Goal: Transaction & Acquisition: Obtain resource

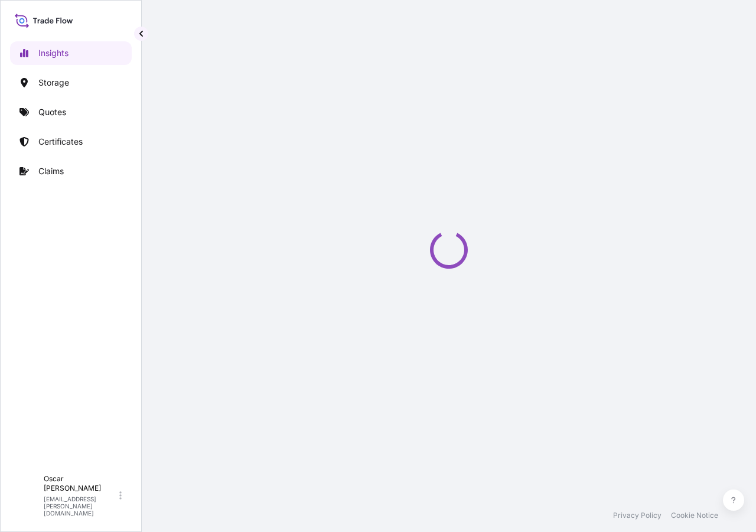
select select "2025"
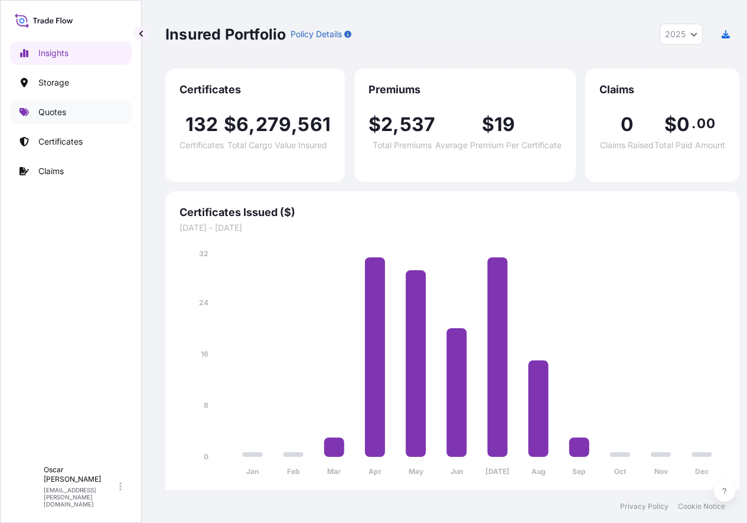
click at [54, 119] on link "Quotes" at bounding box center [71, 112] width 122 height 24
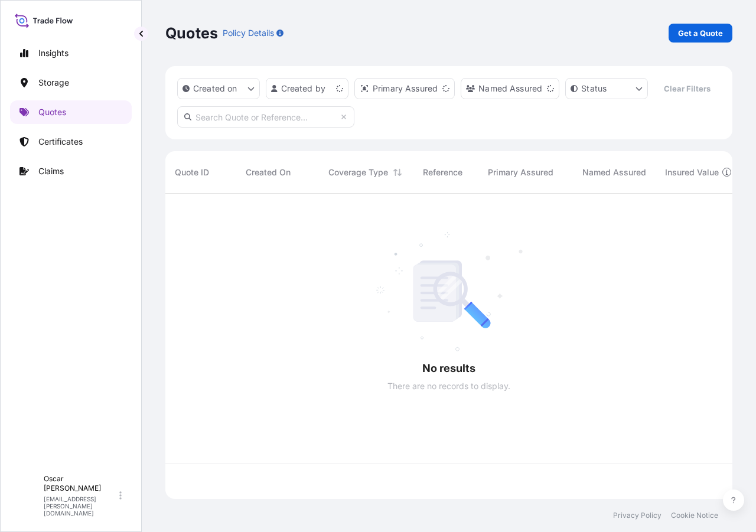
scroll to position [278, 558]
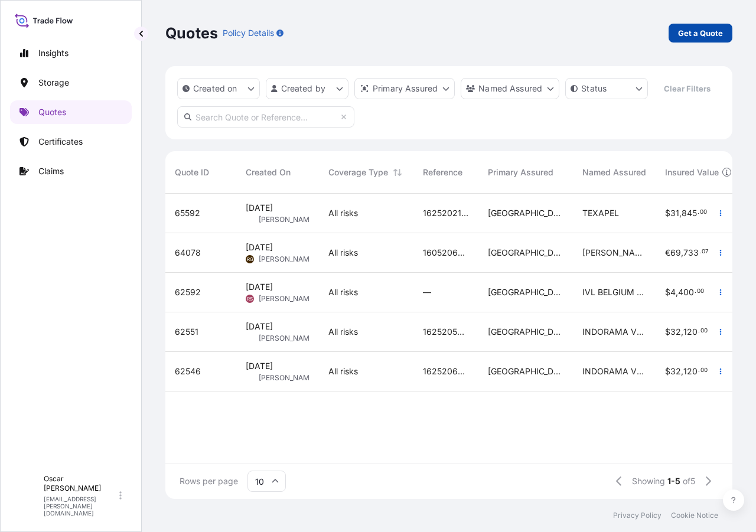
click at [690, 36] on p "Get a Quote" at bounding box center [700, 33] width 45 height 12
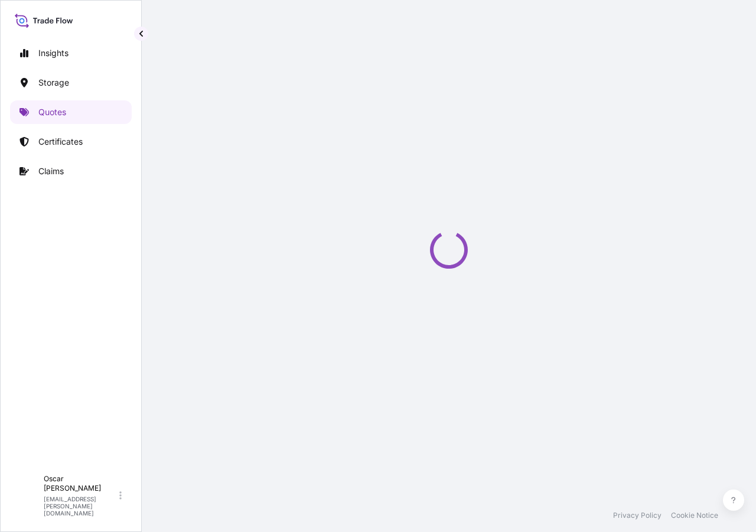
select select "Water"
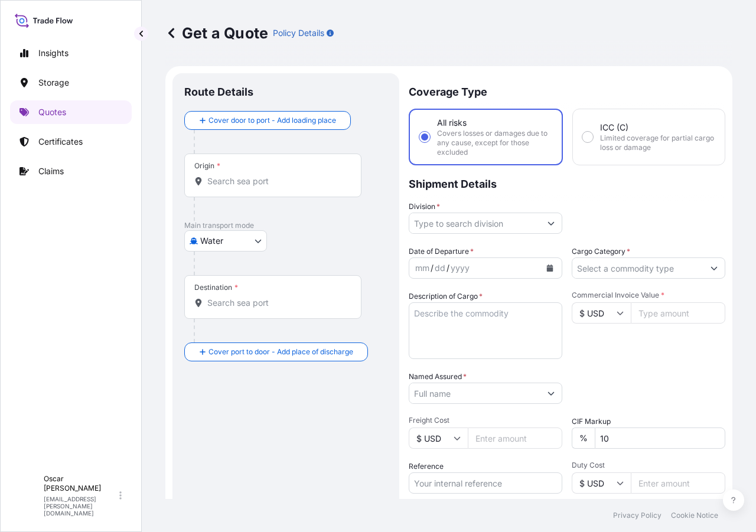
scroll to position [19, 0]
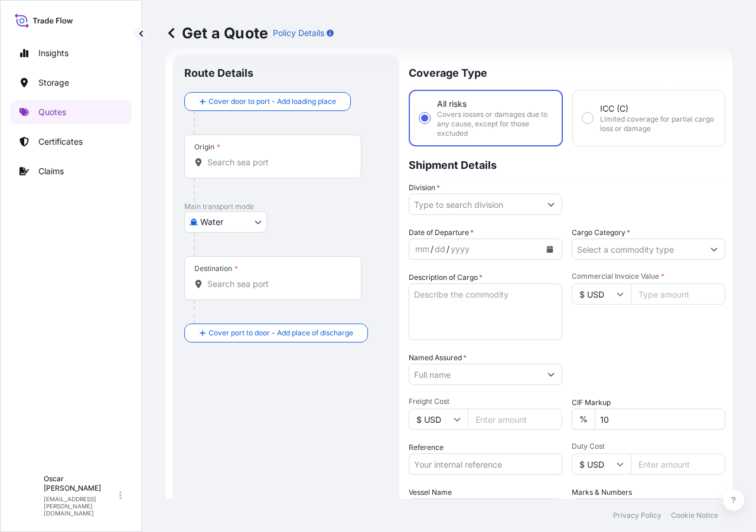
click at [239, 162] on input "Origin *" at bounding box center [276, 162] width 139 height 12
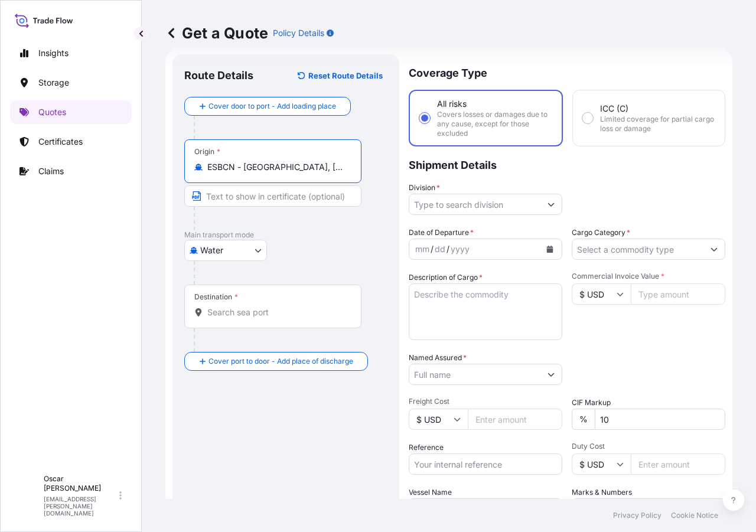
type input "ESBCN - Barcelona, Spain"
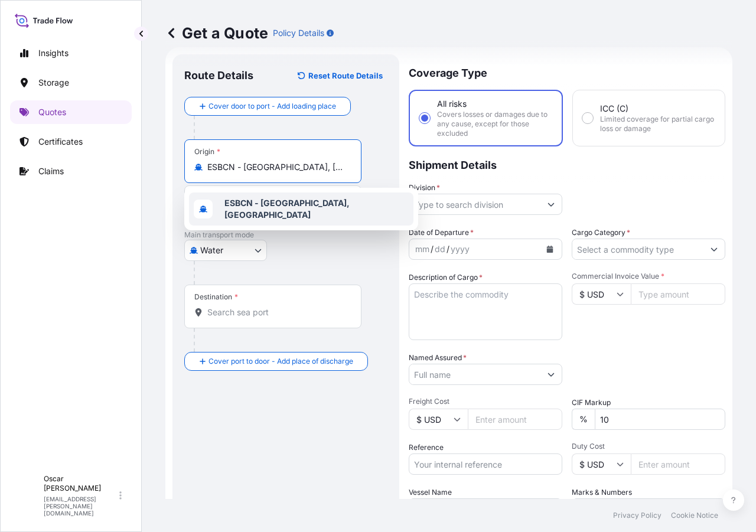
click at [251, 310] on input "Destination *" at bounding box center [276, 312] width 139 height 12
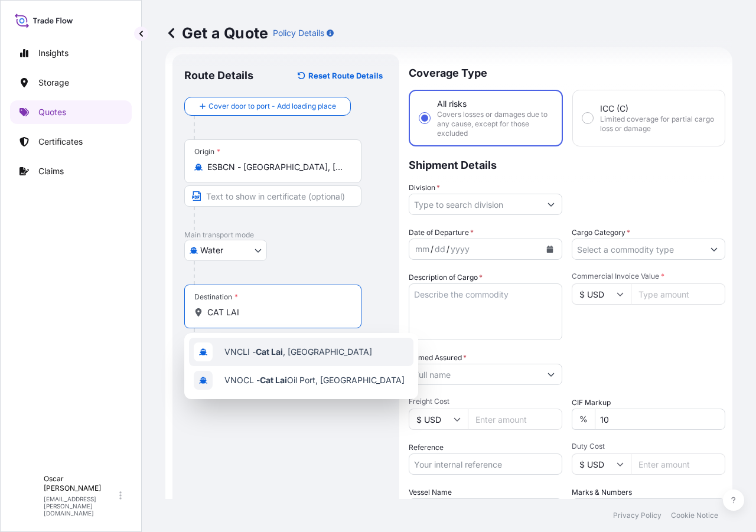
click at [289, 356] on span "VNCLI - Cat Lai , Vietnam" at bounding box center [298, 352] width 148 height 12
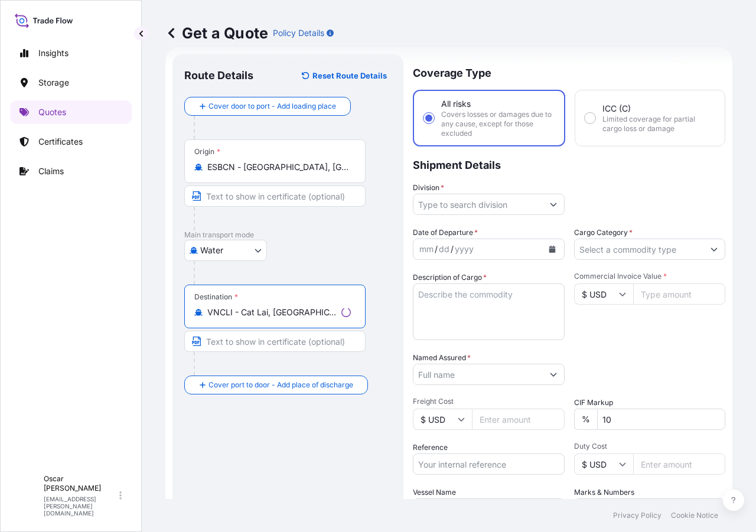
type input "VNCLI - Cat Lai, Vietnam"
click at [503, 206] on input "Division *" at bounding box center [477, 204] width 129 height 21
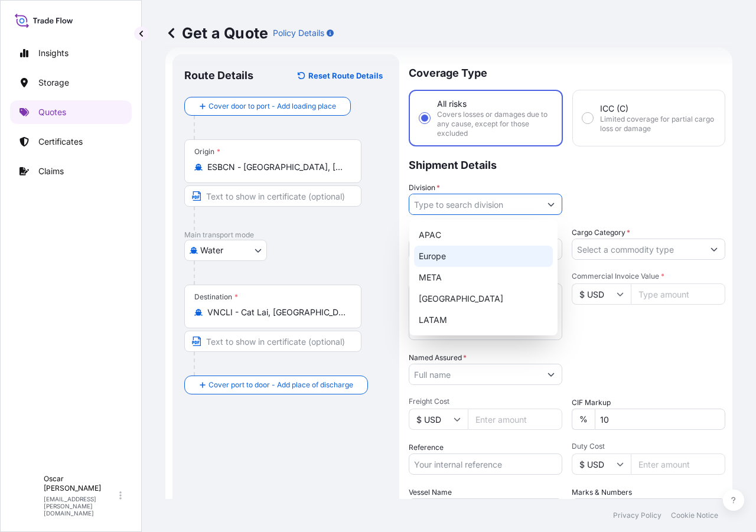
click at [449, 257] on div "Europe" at bounding box center [483, 256] width 139 height 21
type input "Europe"
click at [597, 204] on div "Division * Europe" at bounding box center [567, 198] width 317 height 33
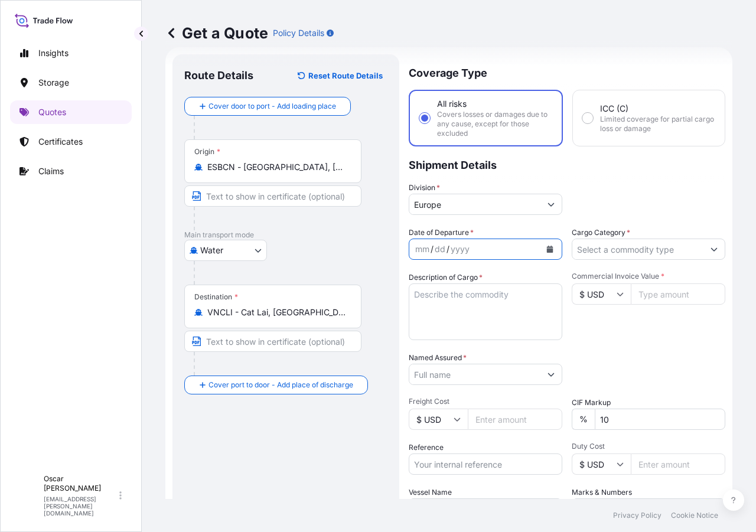
click at [547, 252] on icon "Calendar" at bounding box center [550, 249] width 6 height 7
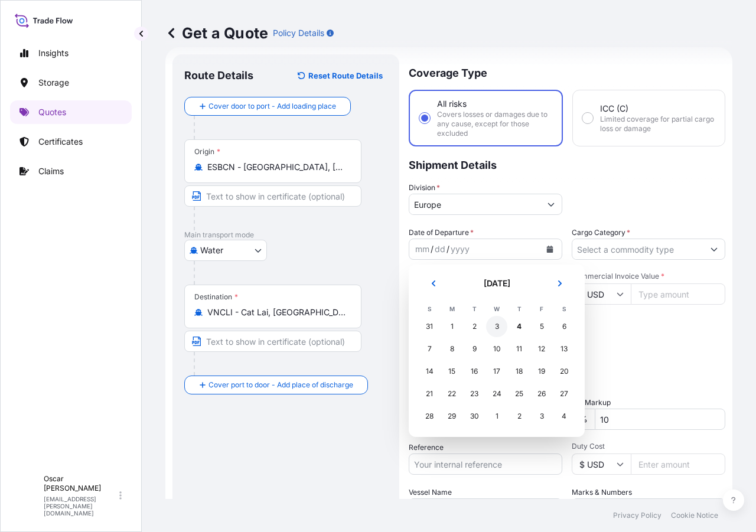
click at [498, 325] on div "3" at bounding box center [496, 326] width 21 height 21
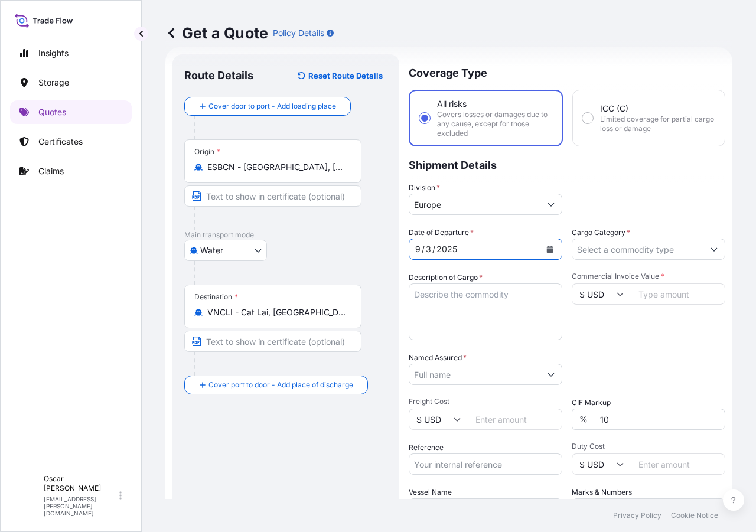
click at [585, 255] on input "Cargo Category *" at bounding box center [637, 249] width 131 height 21
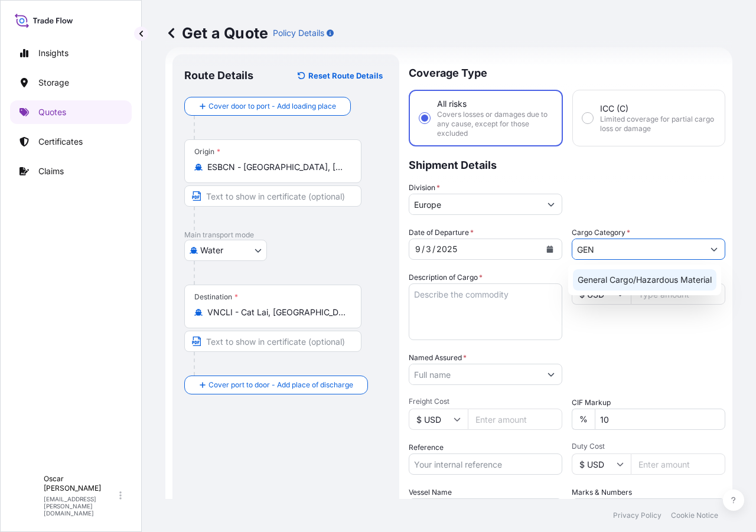
click at [601, 281] on div "General Cargo/Hazardous Material" at bounding box center [644, 279] width 143 height 21
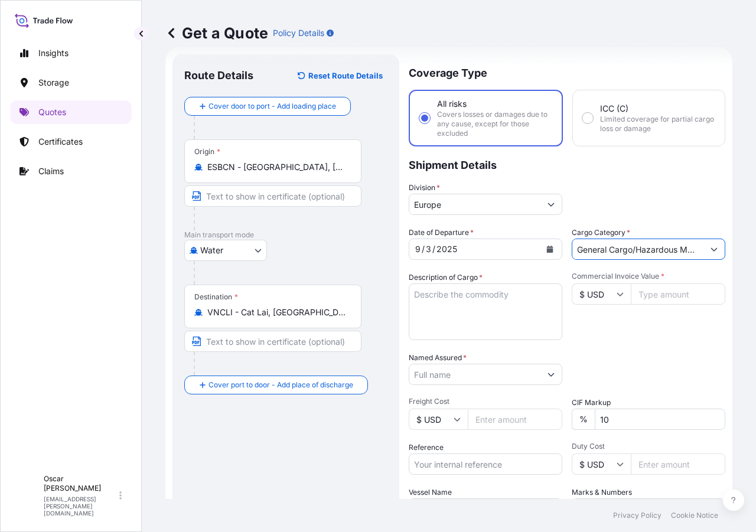
type input "General Cargo/Hazardous Material"
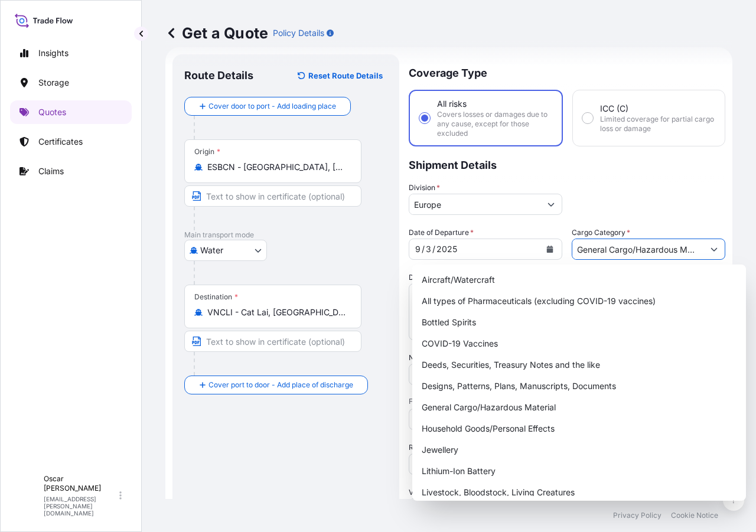
click at [651, 169] on p "Shipment Details" at bounding box center [567, 163] width 317 height 35
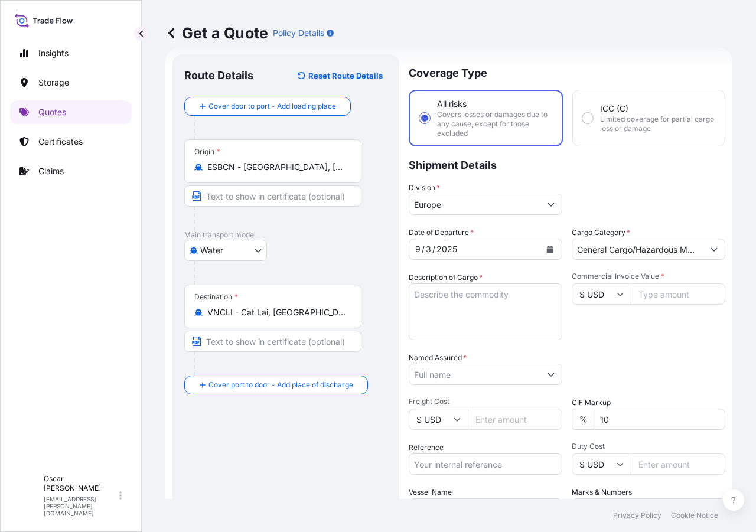
click at [449, 299] on textarea "Description of Cargo *" at bounding box center [486, 311] width 154 height 57
paste textarea "849537"
drag, startPoint x: 446, startPoint y: 298, endPoint x: 384, endPoint y: 299, distance: 62.0
click at [384, 299] on form "Route Details Reset Route Details Cover door to port - Add loading place Place …" at bounding box center [448, 330] width 567 height 567
paste textarea "1x40 GROSS: 23.312 KGS YMMU4144739 NET: 21.600 KGS 32 PACKAGES RETALIN HF (SYNT…"
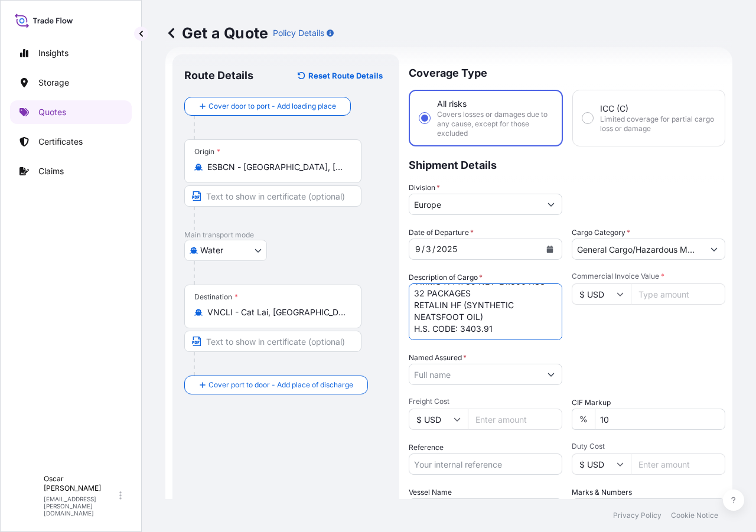
scroll to position [0, 0]
drag, startPoint x: 488, startPoint y: 296, endPoint x: 529, endPoint y: 296, distance: 40.2
click at [529, 296] on textarea "1x40 GROSS: 23.312 KGS YMMU4144739 NET: 21.600 KGS 32 PACKAGES RETALIN HF (SYNT…" at bounding box center [486, 311] width 154 height 57
click at [438, 327] on textarea "1x40 YMMU4144739 NET: 21.600 KGS 32 PACKAGES RETALIN HF (SYNTHETIC NEATSFOOT OI…" at bounding box center [486, 311] width 154 height 57
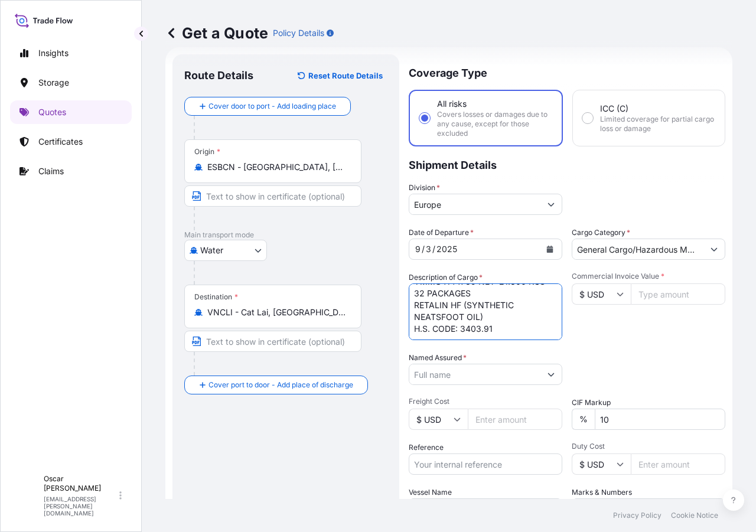
paste textarea "GROSS: 23.312 KGS"
drag, startPoint x: 478, startPoint y: 306, endPoint x: 560, endPoint y: 306, distance: 81.5
click at [560, 306] on div "Date of Departure * 9 / 3 / 2025 Cargo Category * General Cargo/Hazardous Mater…" at bounding box center [567, 373] width 317 height 293
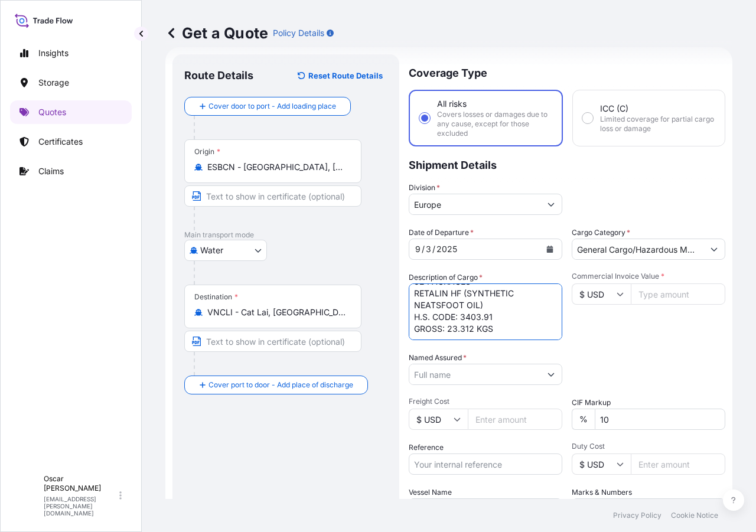
click at [504, 327] on textarea "1x40 YMMU4144739 32 PACKAGES RETALIN HF (SYNTHETIC NEATSFOOT OIL) H.S. CODE: 34…" at bounding box center [486, 311] width 154 height 57
paste textarea "NET: 21.600 KGS"
type textarea "1x40 YMMU4144739 32 PACKAGES RETALIN HF (SYNTHETIC NEATSFOOT OIL) H.S. CODE: 34…"
click at [486, 376] on input "Named Assured *" at bounding box center [474, 374] width 131 height 21
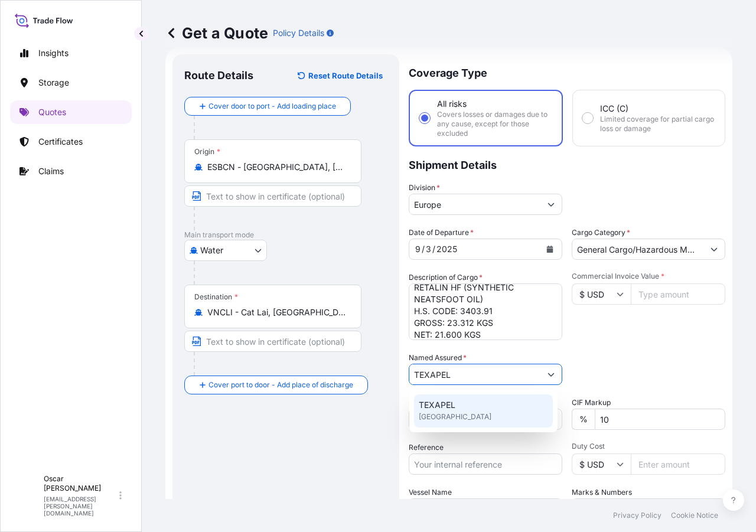
click at [460, 412] on span "United Kingdom" at bounding box center [455, 417] width 73 height 12
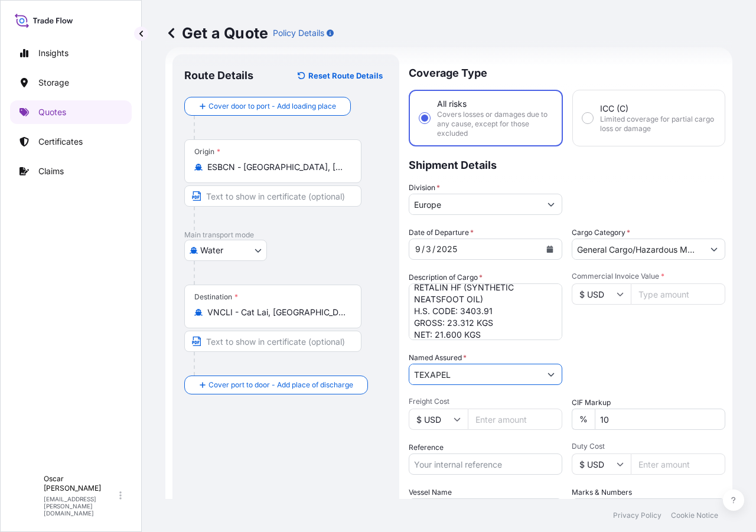
type input "TEXAPEL"
click at [601, 290] on input "$ USD" at bounding box center [601, 293] width 59 height 21
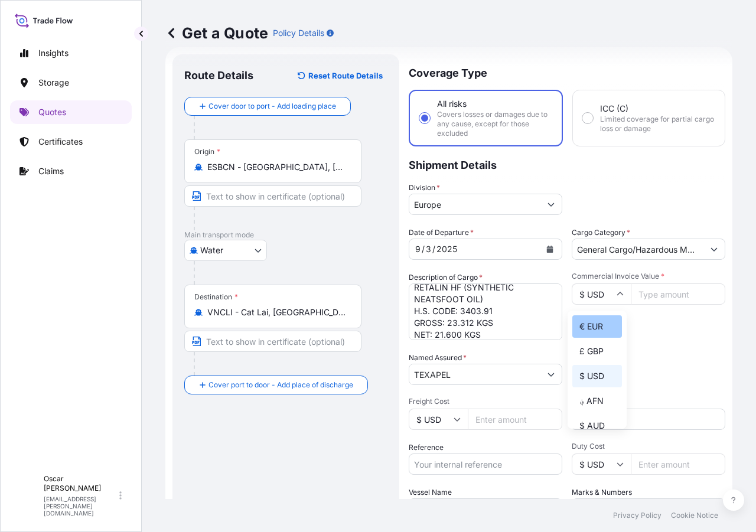
click at [596, 321] on div "€ EUR" at bounding box center [597, 326] width 50 height 22
type input "€ EUR"
click at [655, 296] on input "Commercial Invoice Value *" at bounding box center [678, 293] width 94 height 21
type input "31968"
click at [664, 325] on div "Commercial Invoice Value * € EUR 31968" at bounding box center [649, 306] width 154 height 69
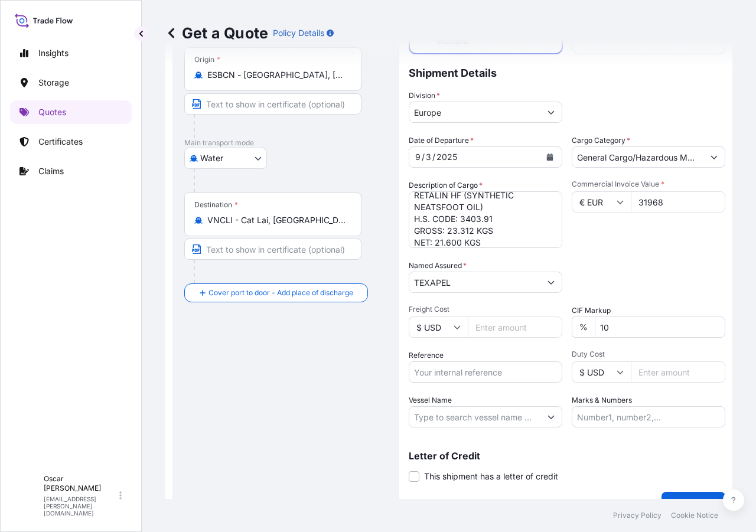
scroll to position [135, 0]
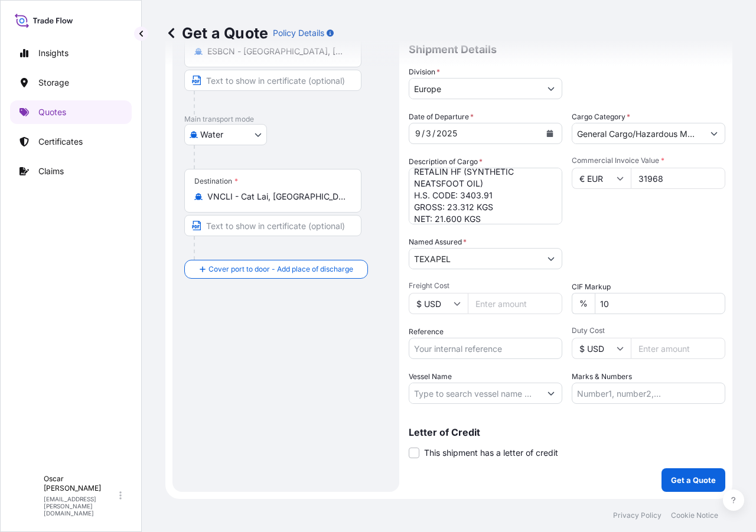
click at [456, 347] on input "Reference" at bounding box center [486, 348] width 154 height 21
paste input "1625205944"
type input "1625205944"
click at [673, 482] on p "Get a Quote" at bounding box center [693, 480] width 45 height 12
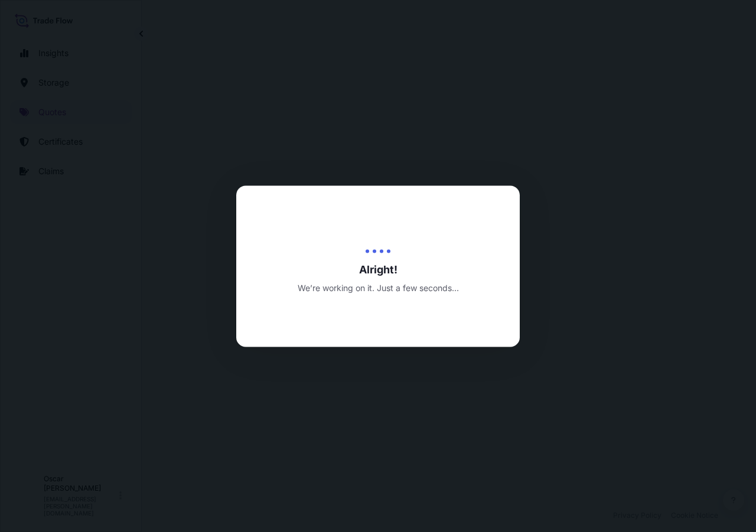
select select "Water"
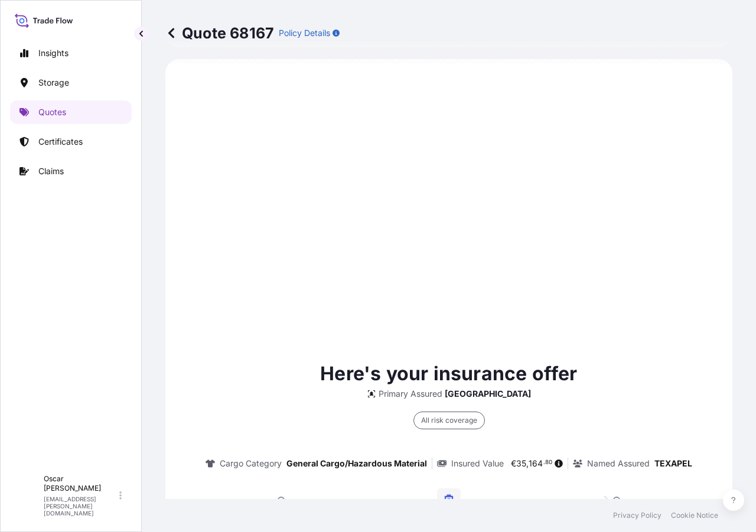
scroll to position [764, 0]
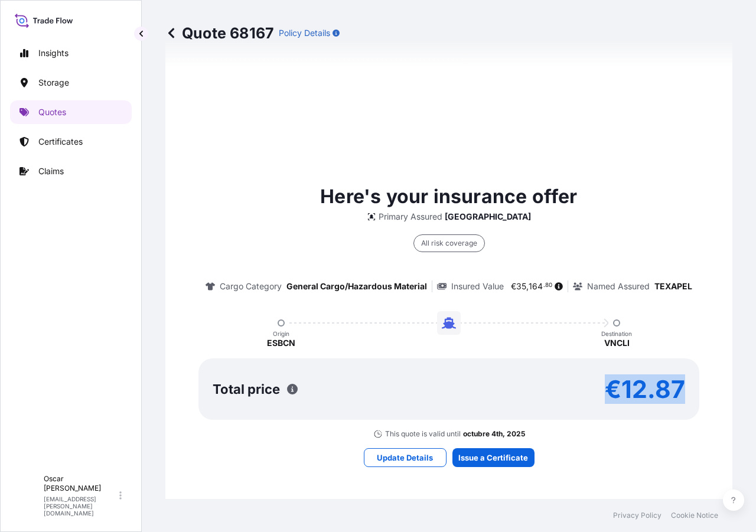
drag, startPoint x: 606, startPoint y: 390, endPoint x: 685, endPoint y: 394, distance: 79.2
click at [685, 394] on div "Total price €12.87" at bounding box center [448, 388] width 501 height 61
copy p "€12.87"
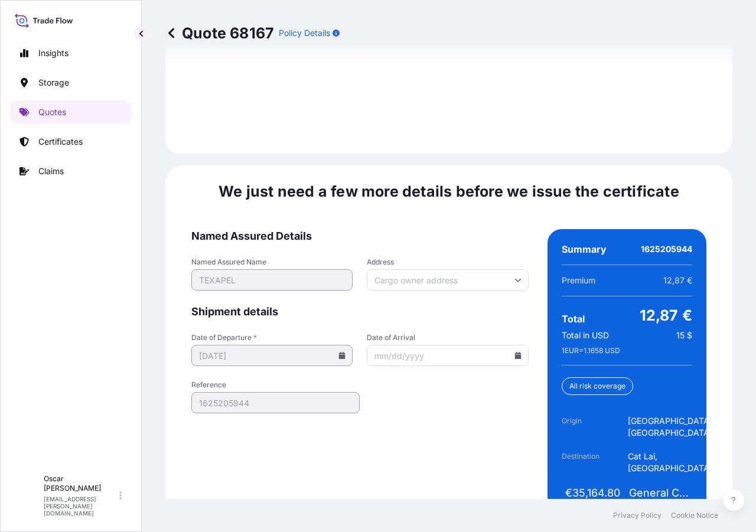
scroll to position [1805, 0]
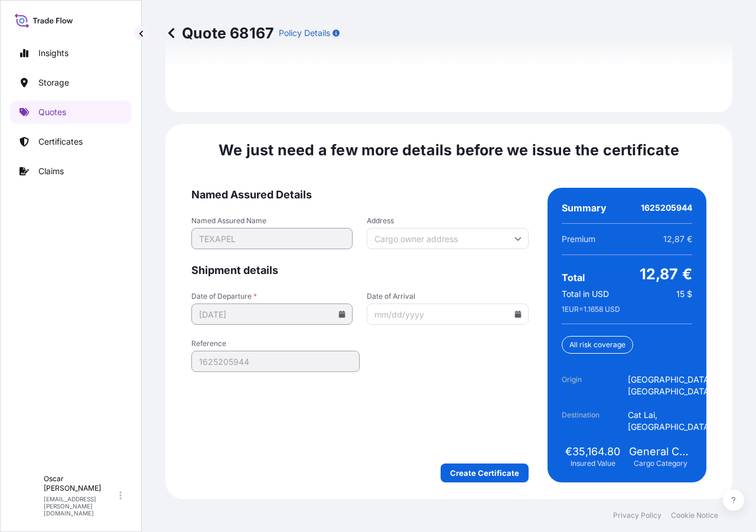
click at [480, 484] on div "We just need a few more details before we issue the certificate Named Assured D…" at bounding box center [448, 311] width 567 height 375
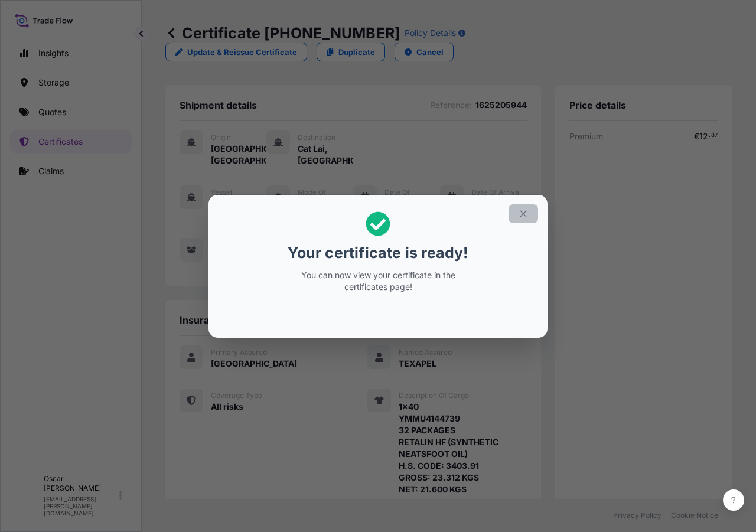
click at [521, 216] on icon "button" at bounding box center [523, 213] width 6 height 6
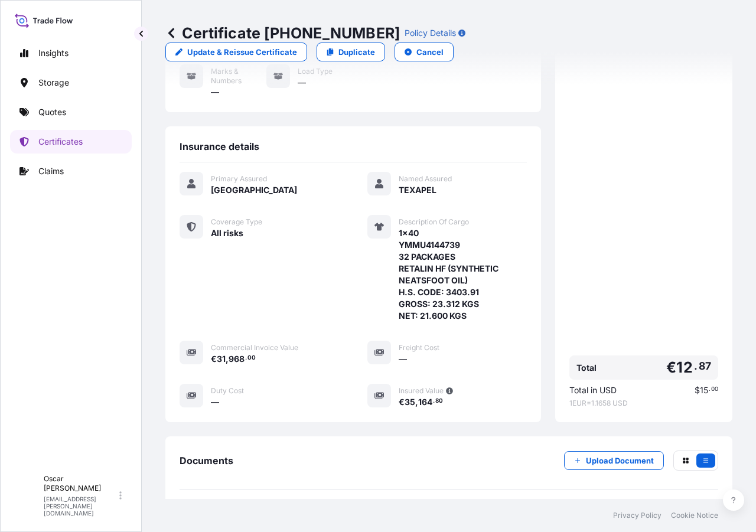
scroll to position [276, 0]
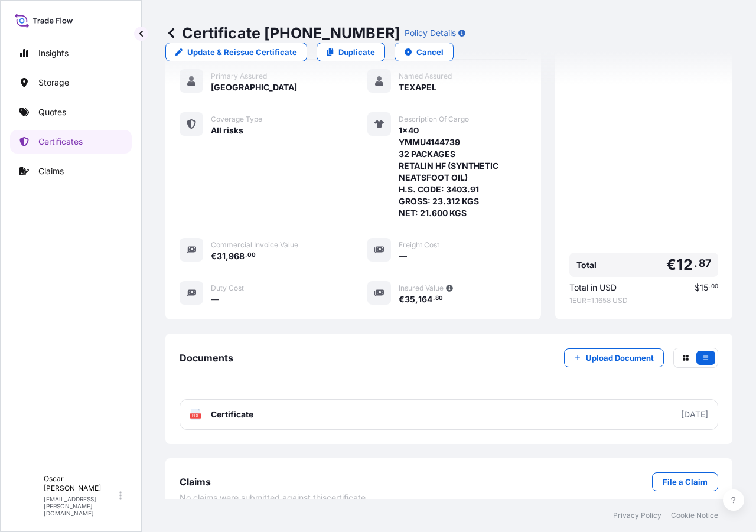
click at [276, 399] on link "PDF Certificate 2025-09-04" at bounding box center [449, 414] width 539 height 31
